Goal: Information Seeking & Learning: Learn about a topic

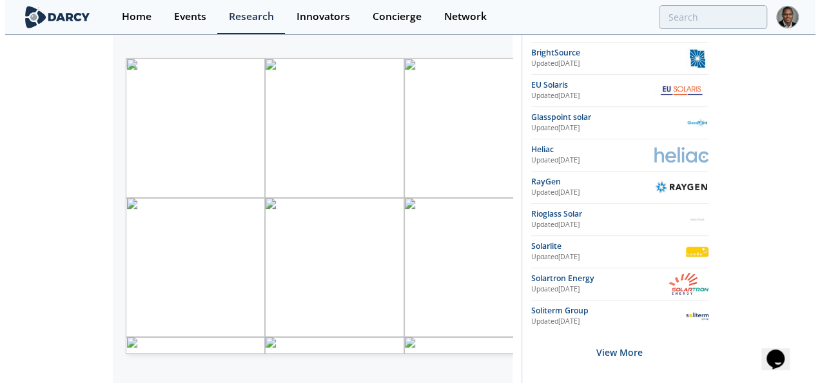
scroll to position [262, 0]
drag, startPoint x: 292, startPoint y: 232, endPoint x: 122, endPoint y: 183, distance: 176.8
click at [122, 183] on div "Proprietary and confidential Technology Vendors Temp. ( ° C ) [ ° F ] Tracking …" at bounding box center [381, 140] width 539 height 309
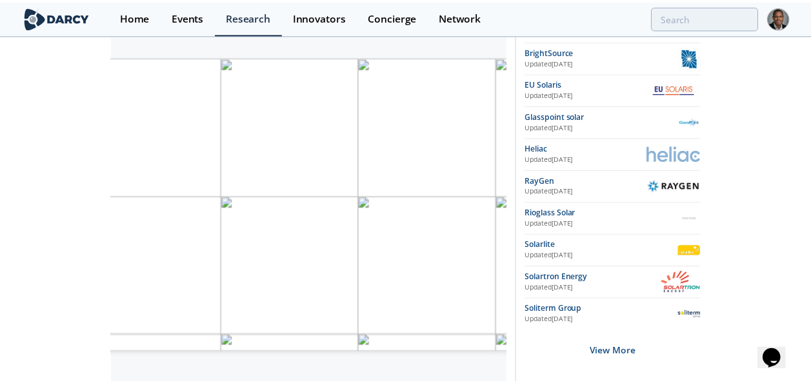
scroll to position [0, 41]
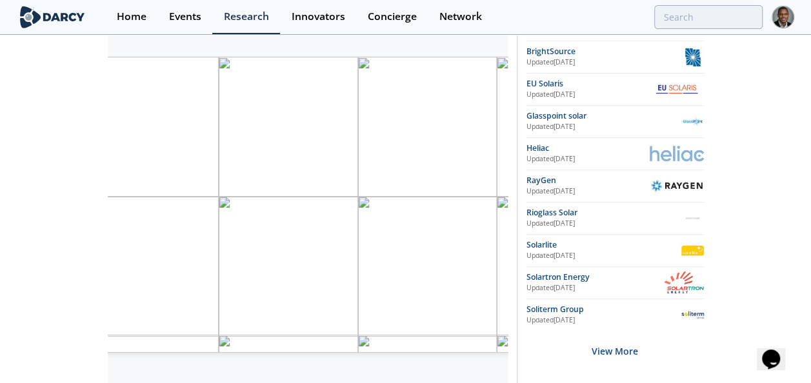
click at [44, 174] on div "Solar Thermal Energy - Innovator Landscape Framework • Updated [DATE] Innovator…" at bounding box center [405, 241] width 811 height 935
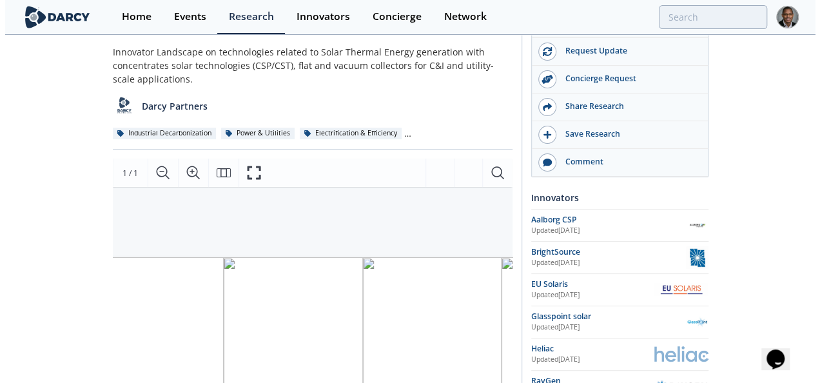
scroll to position [59, 0]
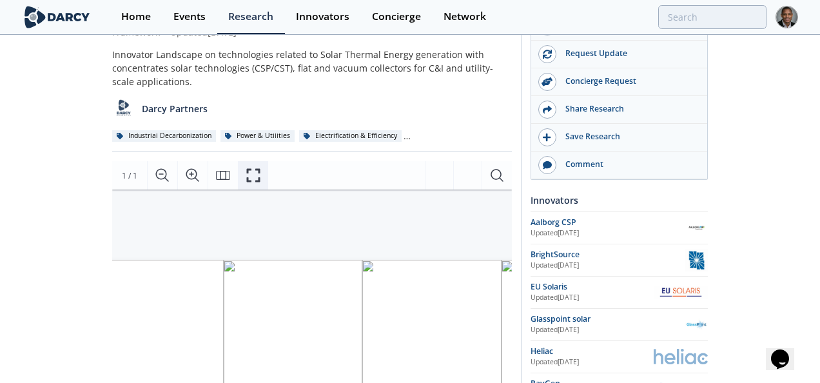
click at [257, 174] on icon "Fullscreen" at bounding box center [253, 175] width 15 height 15
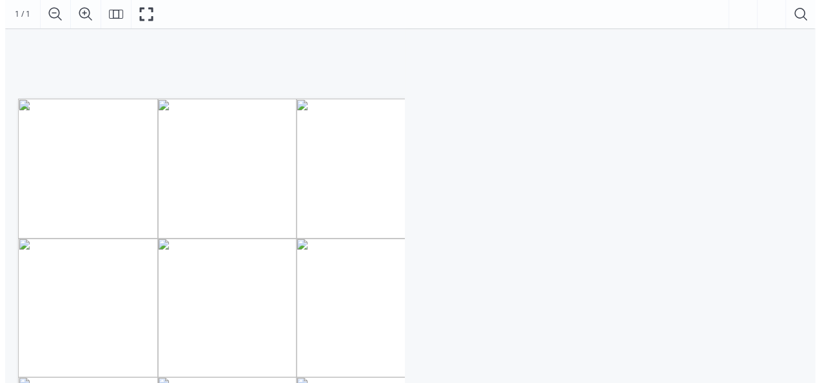
scroll to position [99, 0]
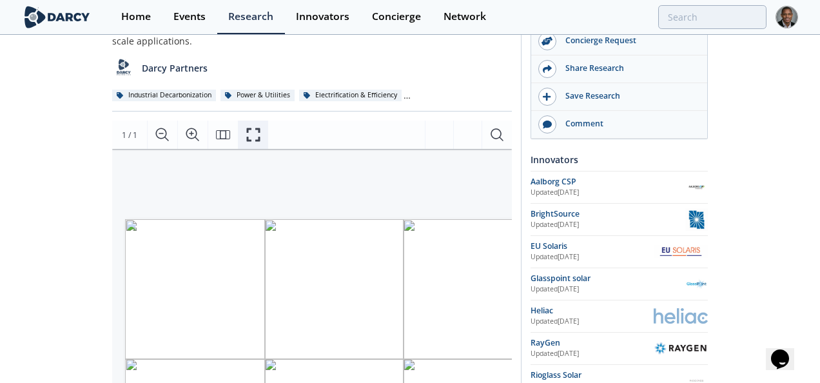
click at [259, 134] on icon "Fullscreen" at bounding box center [253, 134] width 15 height 15
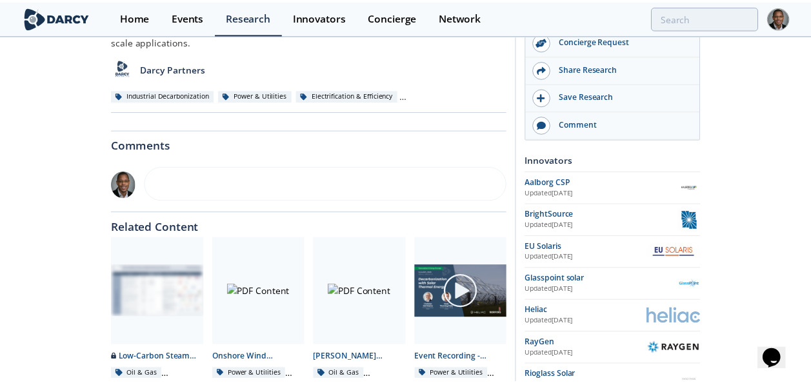
scroll to position [0, 0]
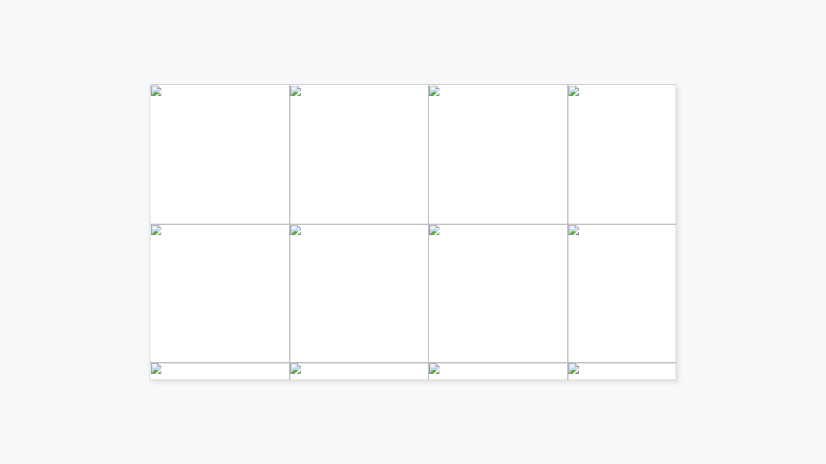
click at [820, 147] on div "Proprietary and confidential Technology Vendors Temp. ( ° C ) [ ° F ] Tracking …" at bounding box center [413, 154] width 826 height 309
click at [755, 88] on div "Proprietary and confidential Technology Vendors Temp. ( ° C ) [ ° F ] Tracking …" at bounding box center [413, 154] width 826 height 309
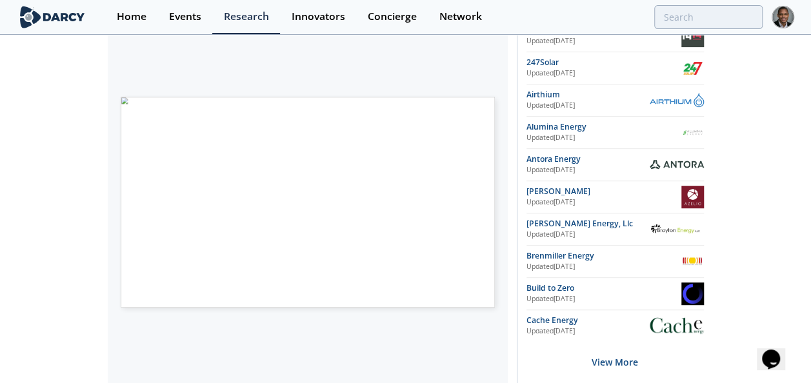
scroll to position [253, 0]
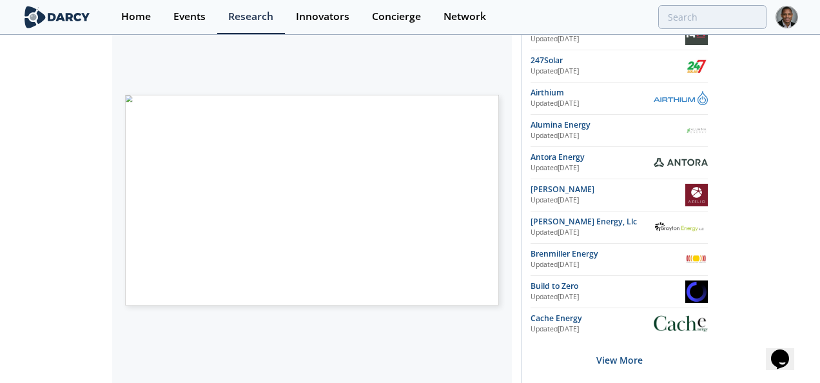
click at [338, 205] on span "Page 1" at bounding box center [463, 312] width 496 height 232
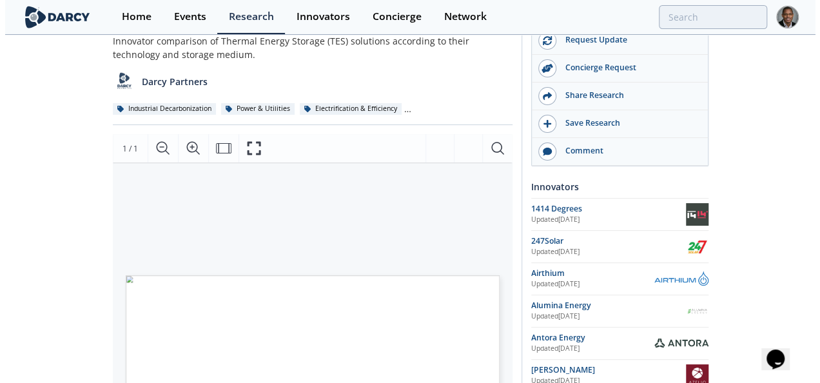
scroll to position [53, 0]
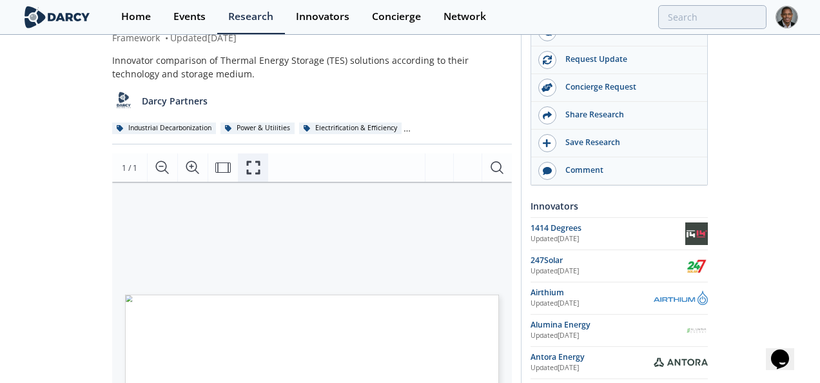
click at [252, 168] on icon "Fullscreen" at bounding box center [253, 167] width 15 height 15
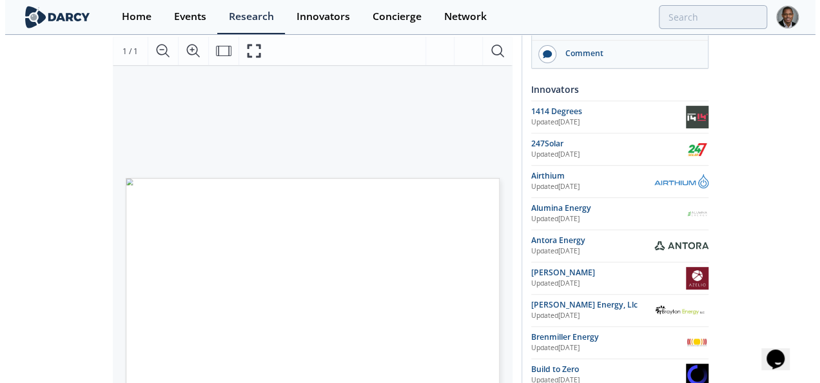
scroll to position [169, 0]
click at [263, 46] on button "Fullscreen" at bounding box center [253, 51] width 30 height 28
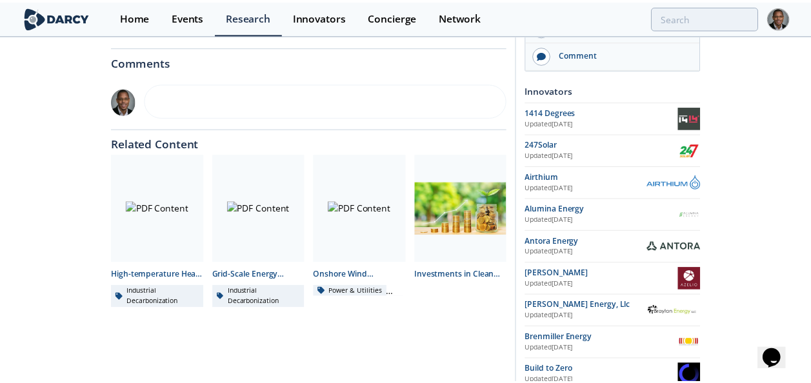
scroll to position [0, 0]
